Goal: Obtain resource: Download file/media

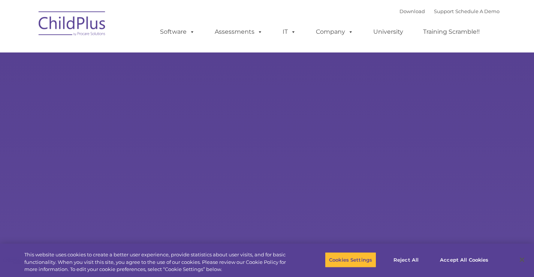
select select "MEDIUM"
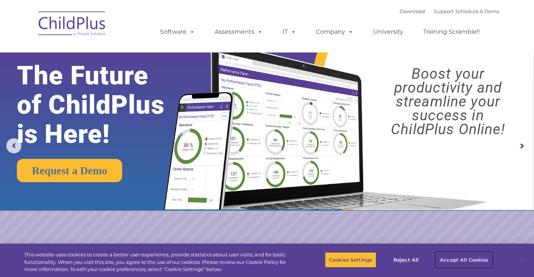
click at [471, 258] on button "Accept All Cookies" at bounding box center [464, 260] width 57 height 16
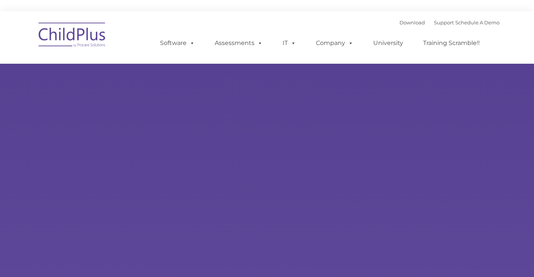
type input ""
select select "MEDIUM"
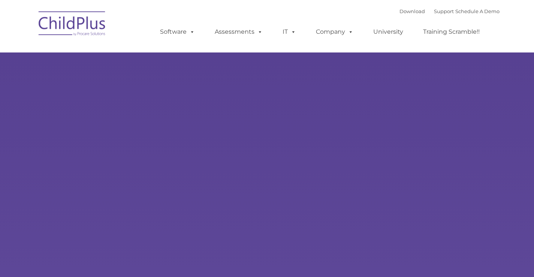
type input ""
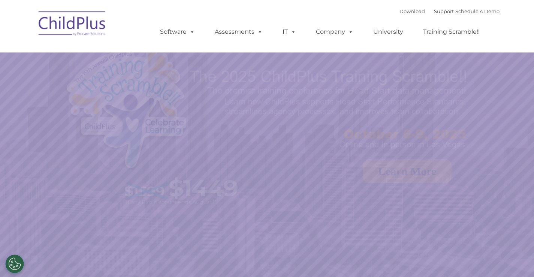
select select "MEDIUM"
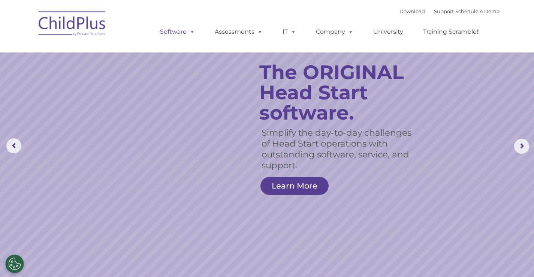
click at [175, 31] on link "Software" at bounding box center [177, 31] width 50 height 15
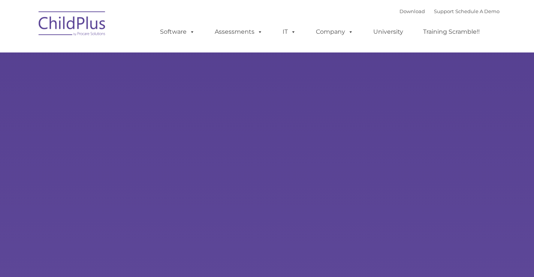
type input ""
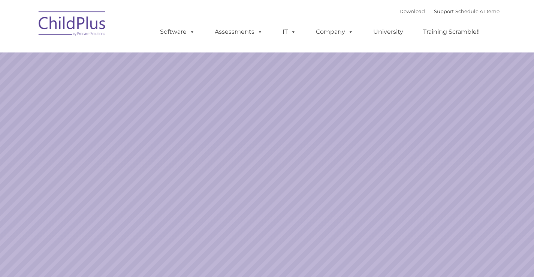
select select "MEDIUM"
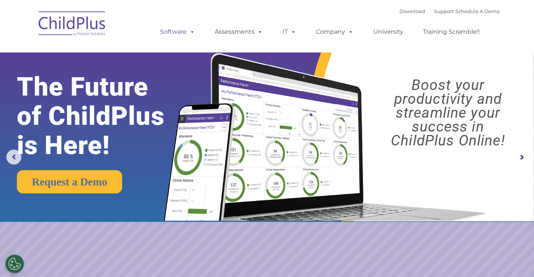
click at [182, 32] on link "Software" at bounding box center [177, 31] width 50 height 15
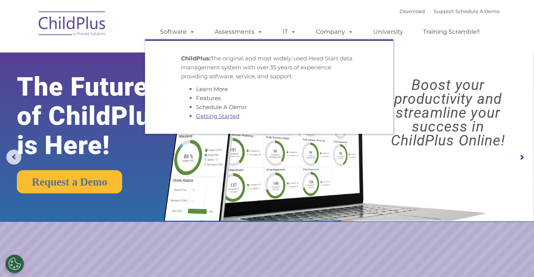
click at [218, 115] on link "Getting Started" at bounding box center [217, 115] width 43 height 7
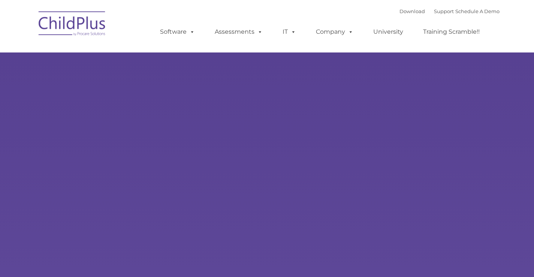
type input ""
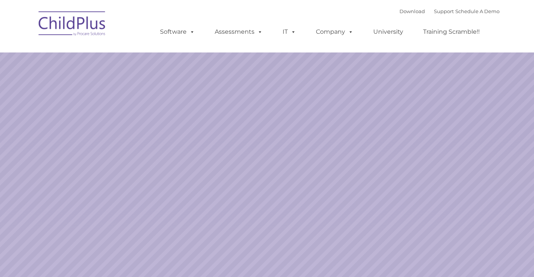
select select "MEDIUM"
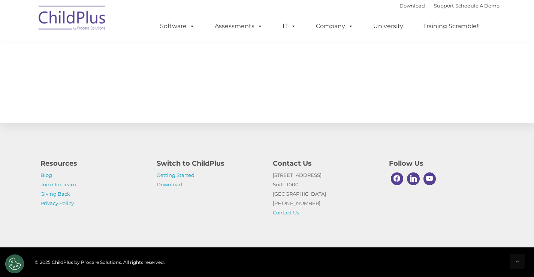
scroll to position [838, 0]
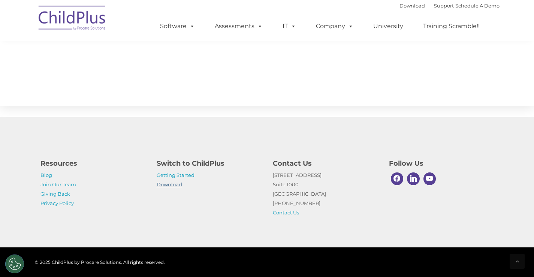
click at [167, 182] on link "Download" at bounding box center [169, 184] width 25 height 6
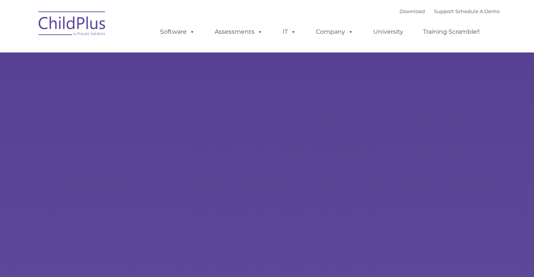
type input ""
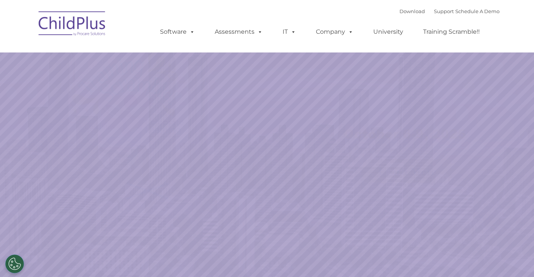
select select "MEDIUM"
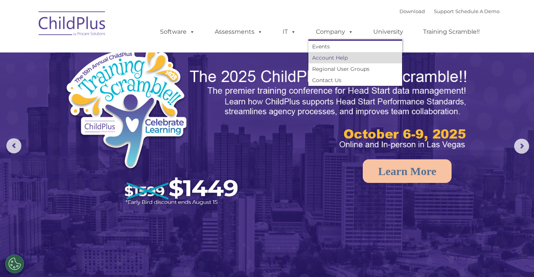
click at [329, 61] on link "Account Help" at bounding box center [355, 57] width 94 height 11
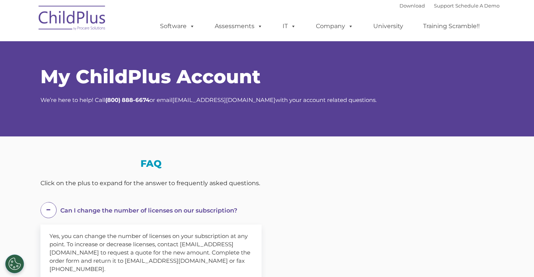
select select "MEDIUM"
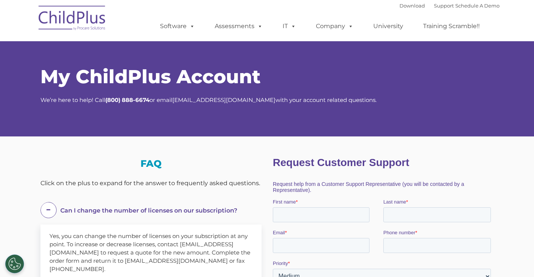
click at [75, 17] on img at bounding box center [72, 18] width 75 height 37
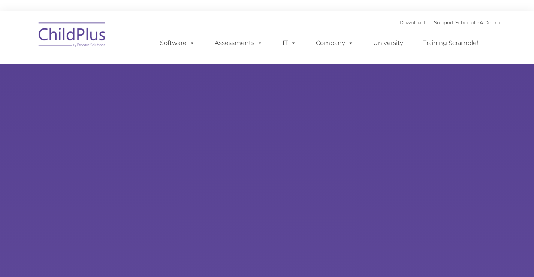
select select "MEDIUM"
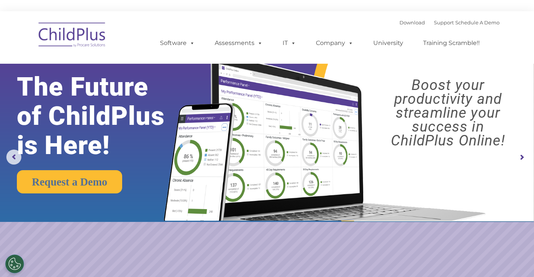
click at [399, 25] on div "Download Support | Schedule A Demo " at bounding box center [449, 22] width 100 height 11
click at [405, 21] on link "Download" at bounding box center [411, 22] width 25 height 6
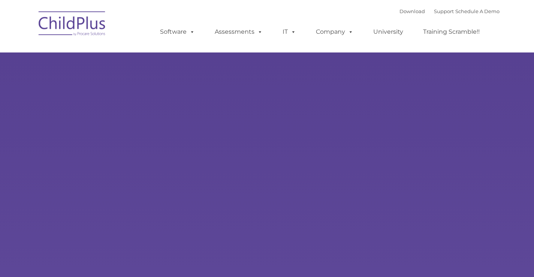
type input ""
select select "MEDIUM"
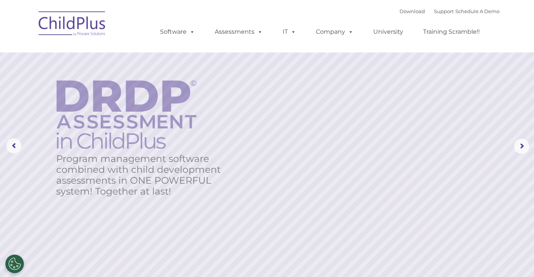
drag, startPoint x: 261, startPoint y: 205, endPoint x: 261, endPoint y: 209, distance: 4.1
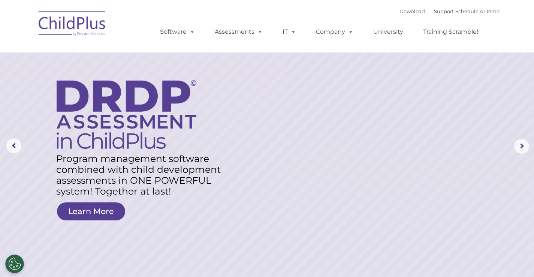
drag, startPoint x: 261, startPoint y: 209, endPoint x: 135, endPoint y: 19, distance: 228.6
click at [135, 19] on div "Download Support | Schedule A Demo  MENU MENU Software ChildPlus: The original…" at bounding box center [267, 26] width 464 height 41
